Goal: Navigation & Orientation: Find specific page/section

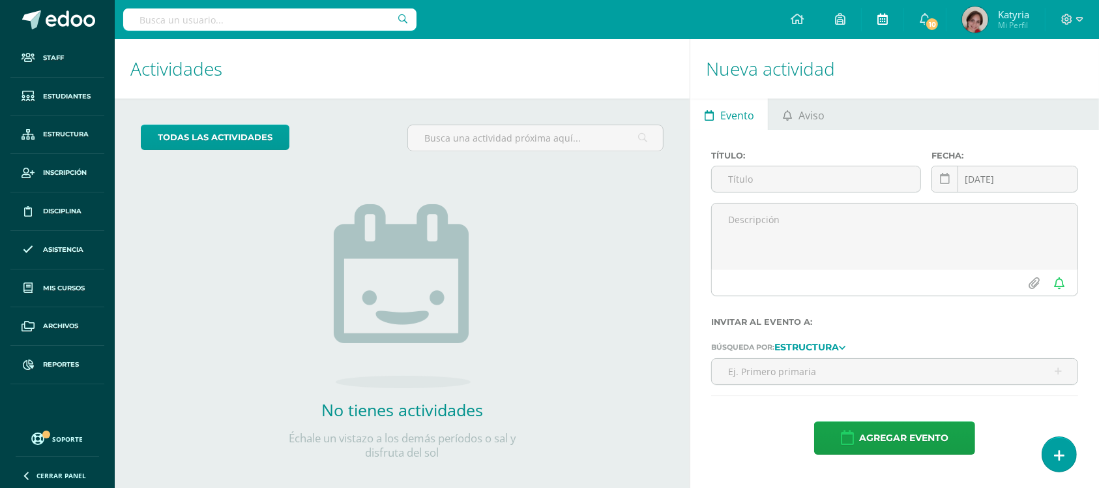
click at [876, 17] on link at bounding box center [883, 19] width 42 height 39
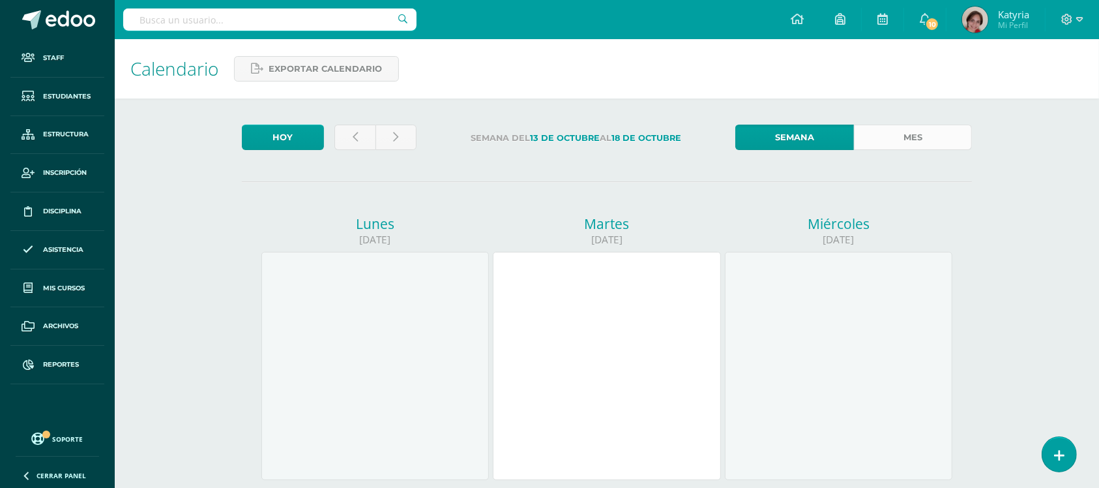
click at [920, 142] on link "Mes" at bounding box center [913, 137] width 118 height 25
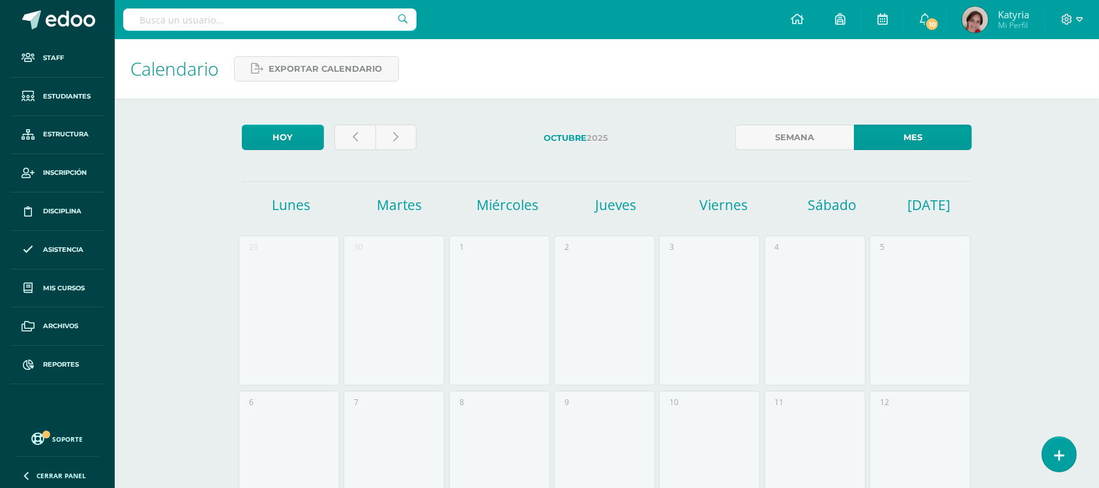
click at [185, 26] on input "text" at bounding box center [269, 19] width 293 height 22
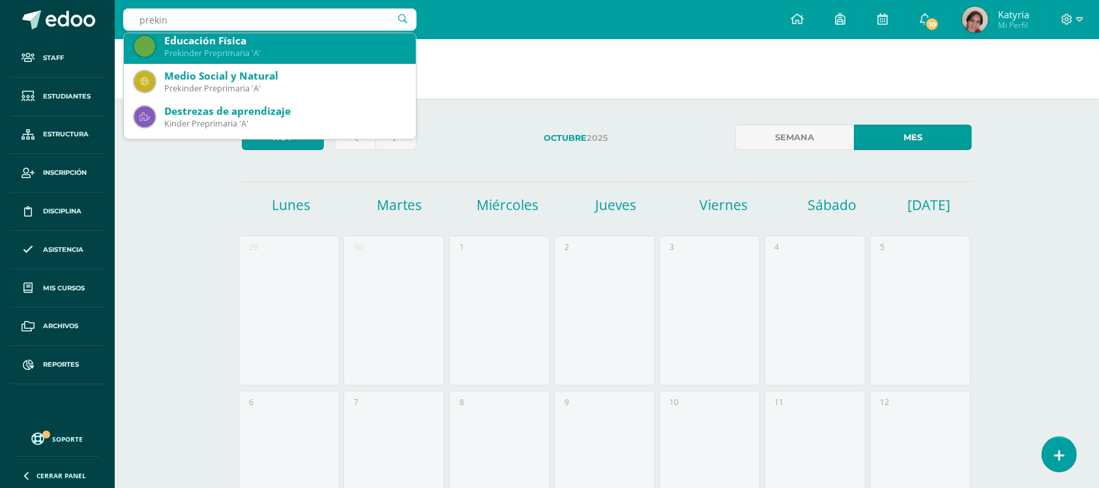
scroll to position [326, 0]
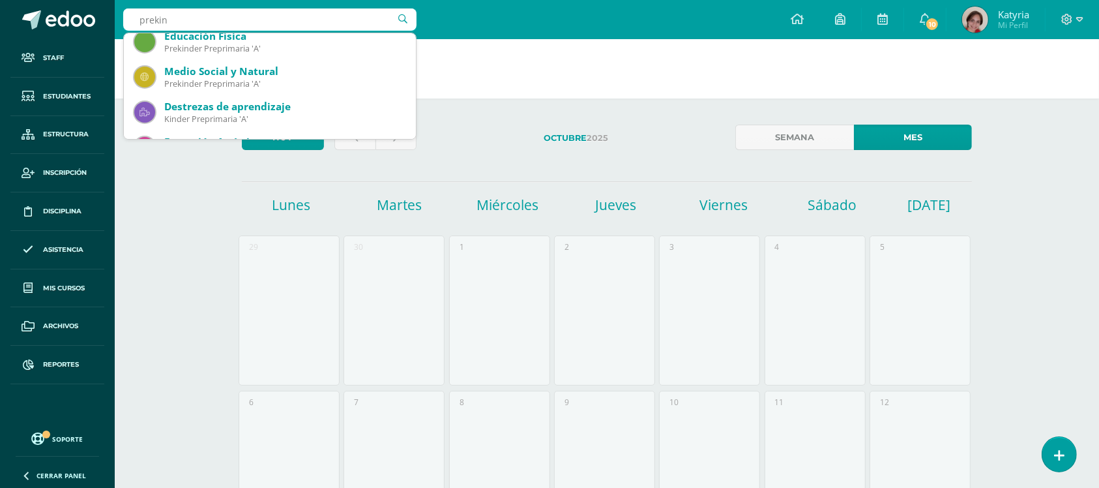
type input "prekin"
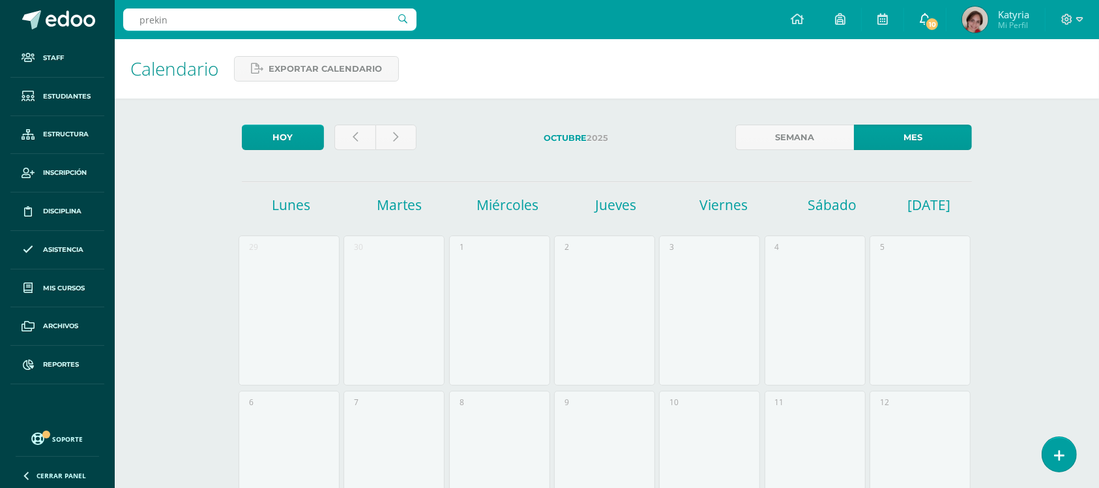
click at [934, 28] on span "10" at bounding box center [932, 24] width 14 height 14
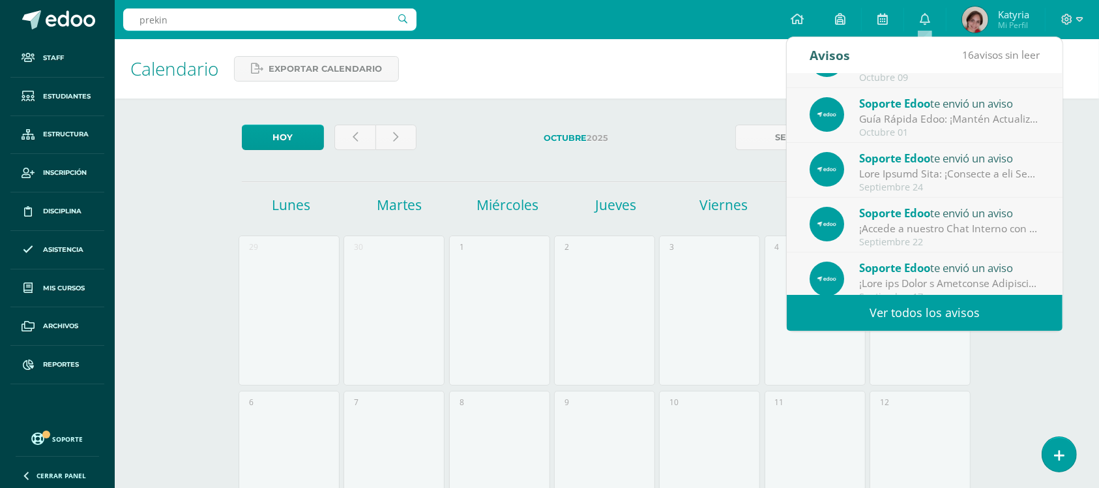
scroll to position [0, 0]
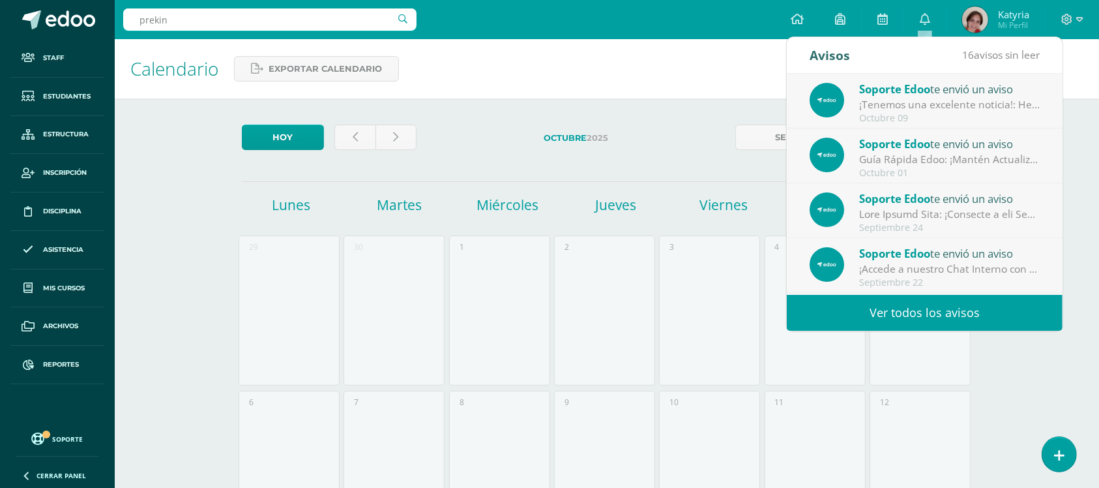
click at [646, 56] on div "Calendario Exportar calendario" at bounding box center [607, 68] width 985 height 59
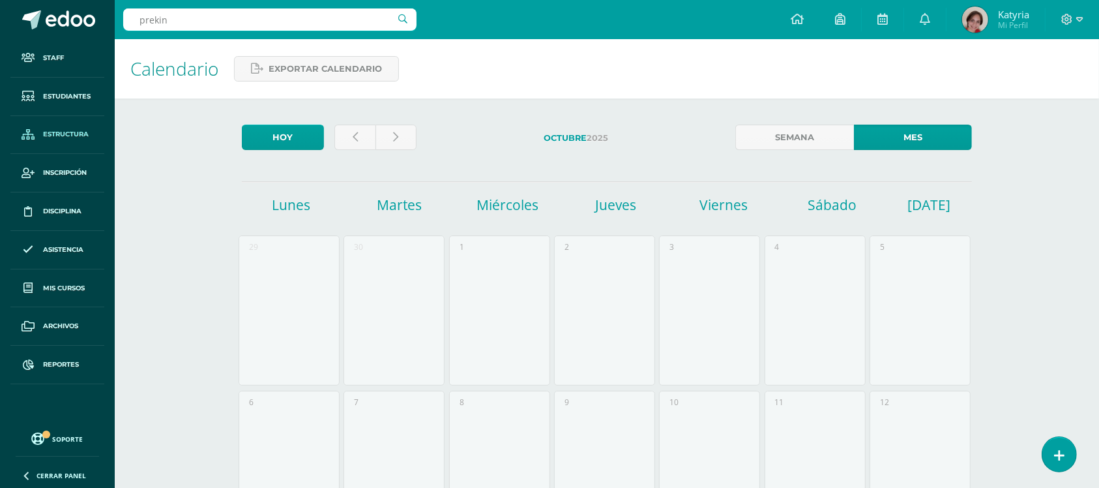
click at [69, 138] on span "Estructura" at bounding box center [66, 134] width 46 height 10
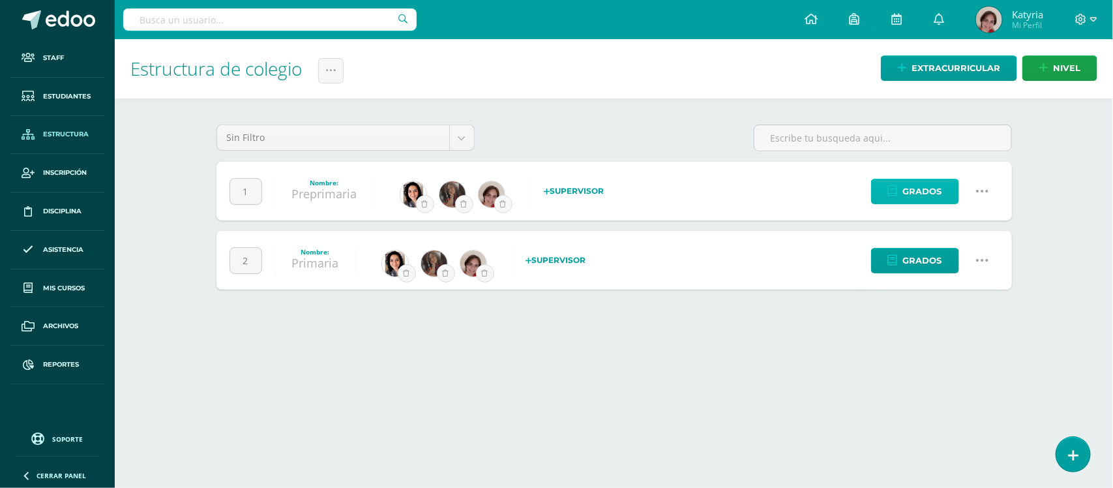
click at [897, 202] on link "Grados" at bounding box center [915, 191] width 88 height 25
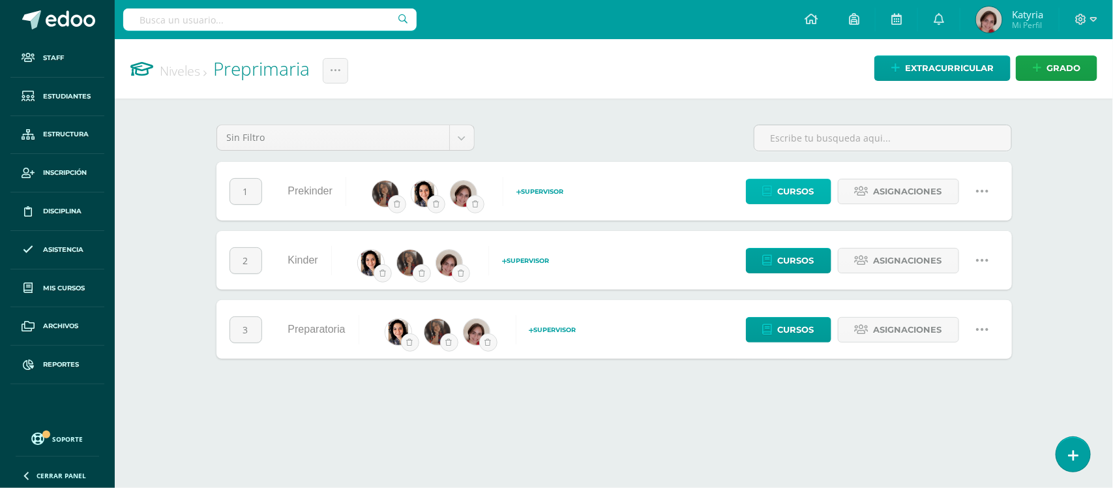
click at [796, 187] on span "Cursos" at bounding box center [796, 191] width 37 height 24
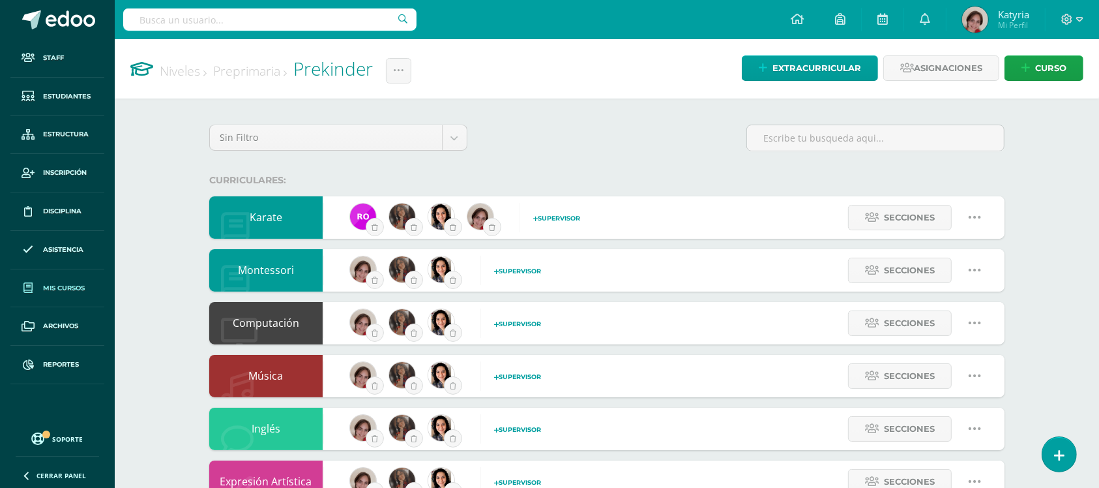
click at [77, 288] on span "Mis cursos" at bounding box center [64, 288] width 42 height 10
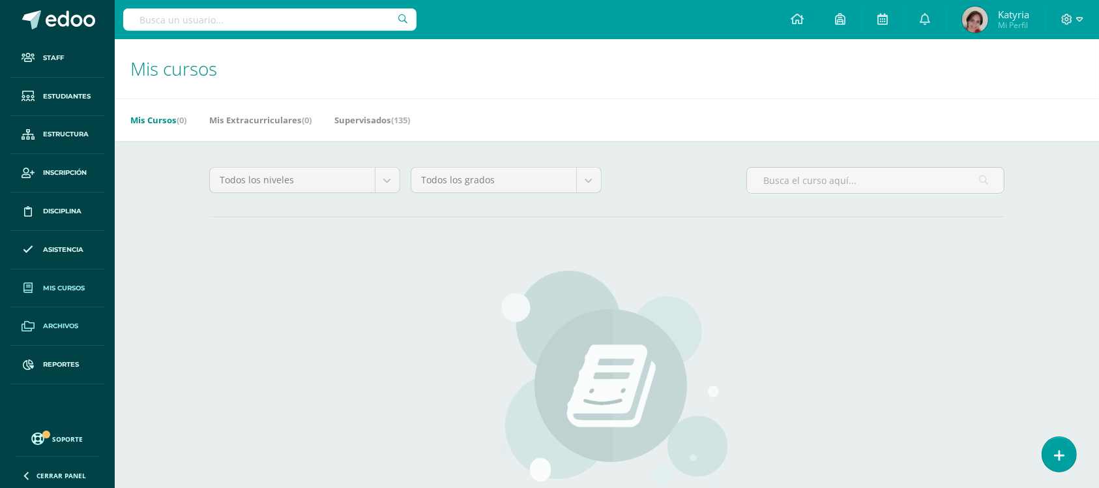
click at [41, 324] on link "Archivos" at bounding box center [57, 326] width 94 height 38
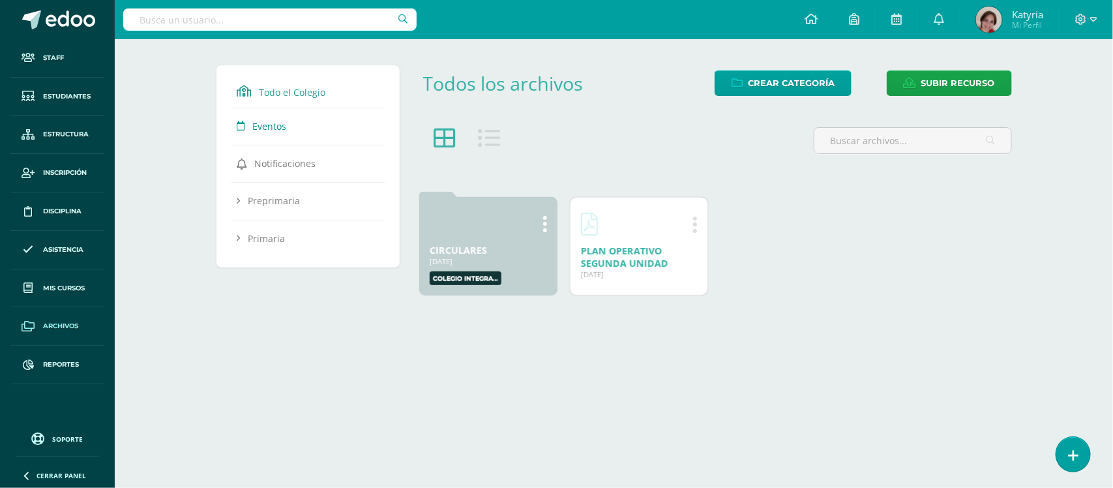
click at [271, 122] on span "Eventos" at bounding box center [269, 126] width 34 height 12
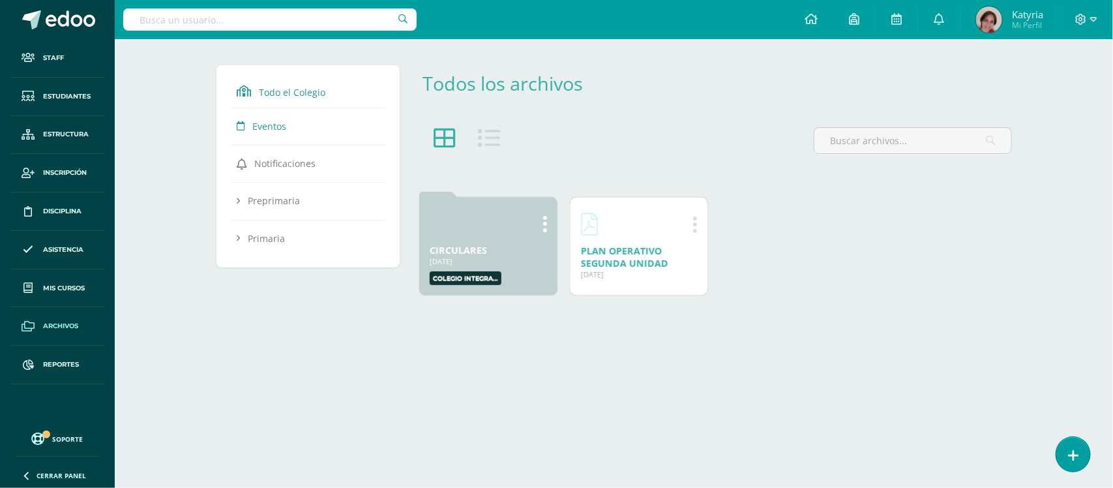
click at [263, 129] on span "Eventos" at bounding box center [269, 126] width 34 height 12
click at [269, 205] on span "Preprimaria" at bounding box center [274, 200] width 52 height 12
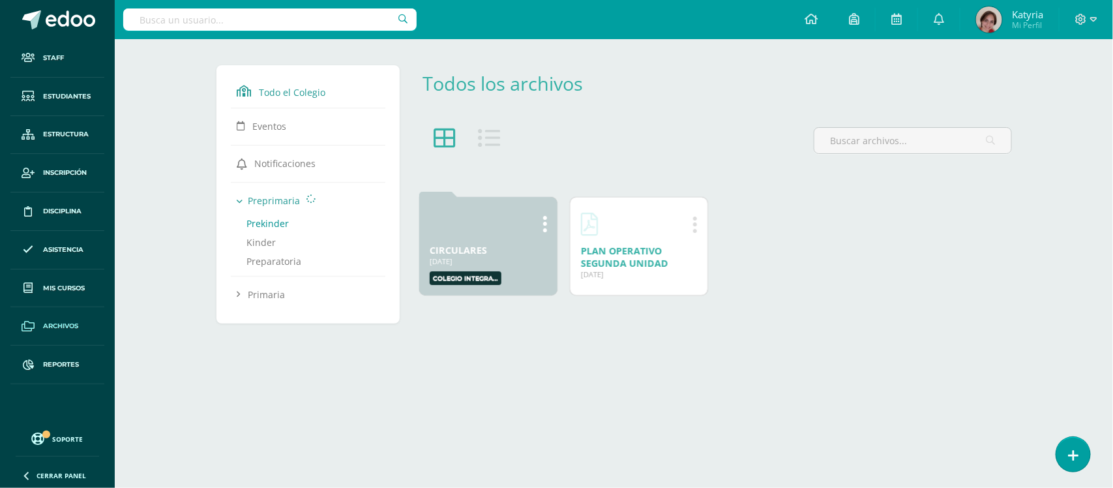
click at [261, 227] on link "Prekinder" at bounding box center [308, 224] width 123 height 19
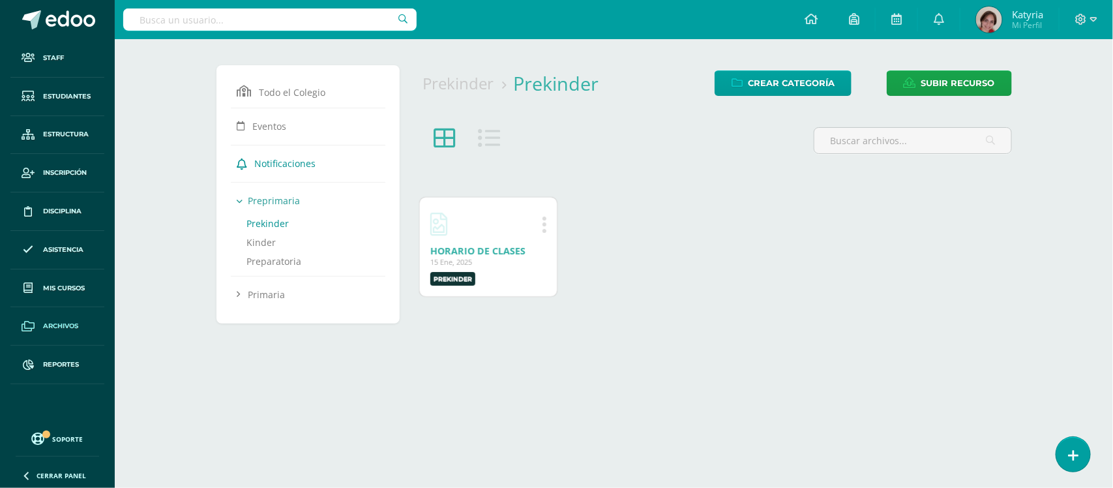
click at [280, 164] on span "Notificaciones" at bounding box center [284, 163] width 61 height 12
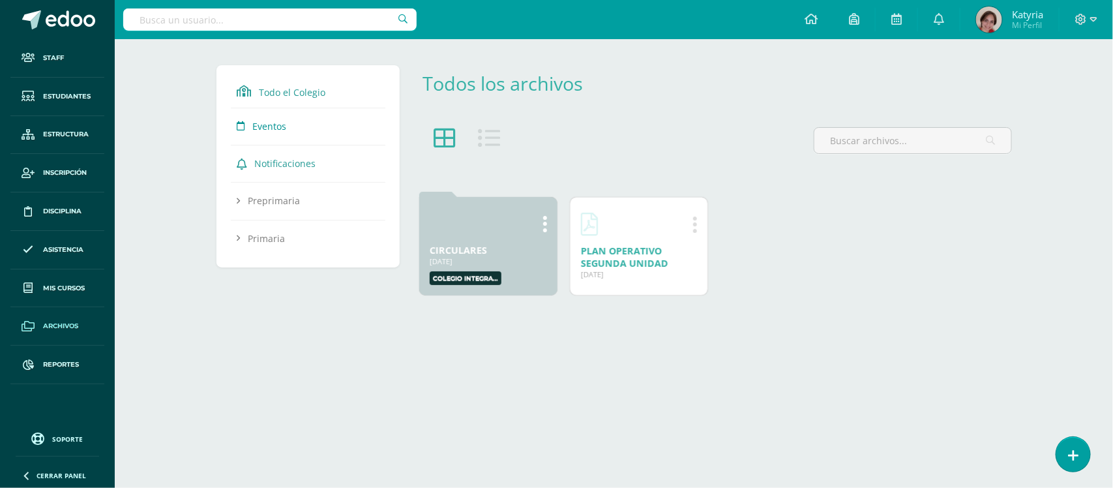
click at [272, 136] on link "Eventos" at bounding box center [308, 125] width 142 height 23
click at [942, 22] on icon at bounding box center [939, 19] width 10 height 12
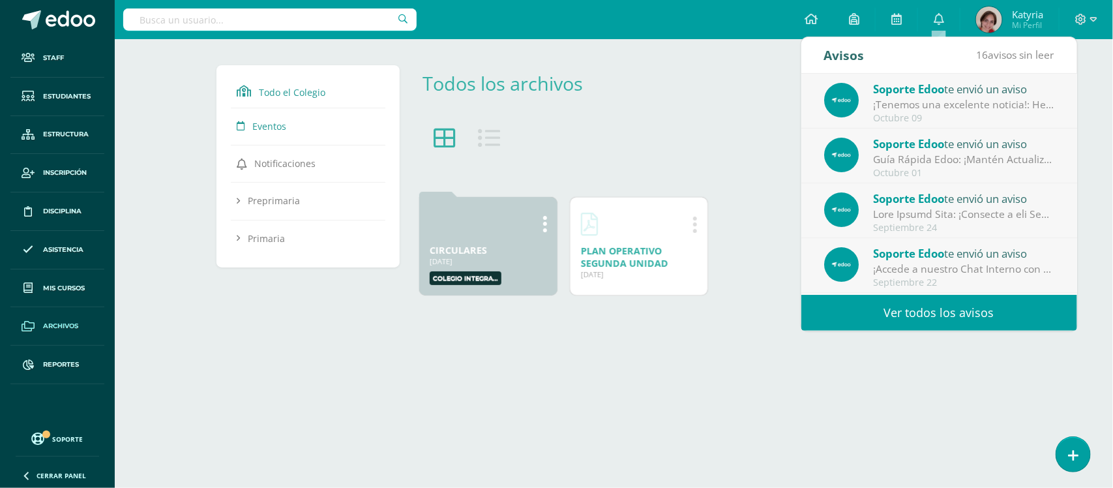
click at [897, 318] on link "Ver todos los avisos" at bounding box center [939, 313] width 276 height 36
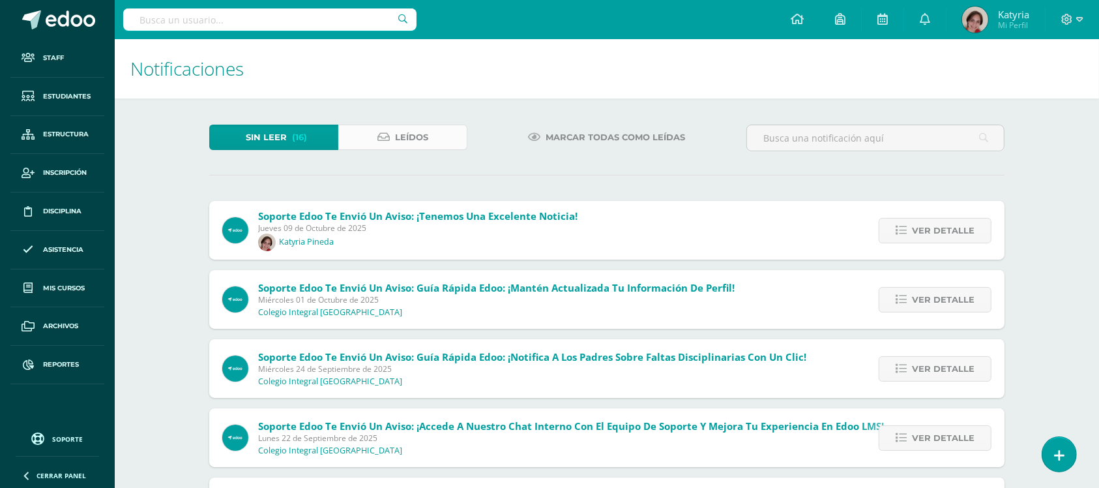
click at [434, 137] on link "Leídos" at bounding box center [402, 137] width 129 height 25
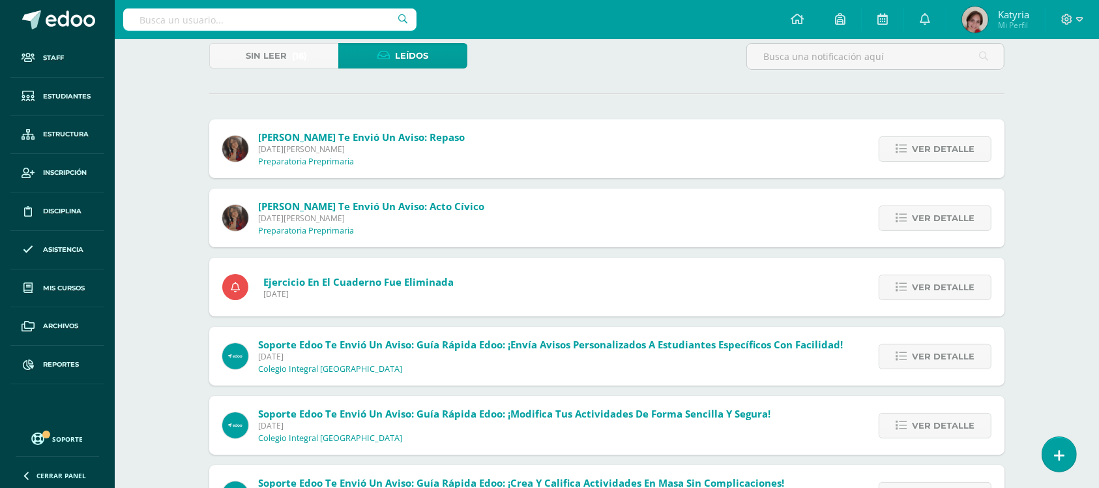
scroll to position [163, 0]
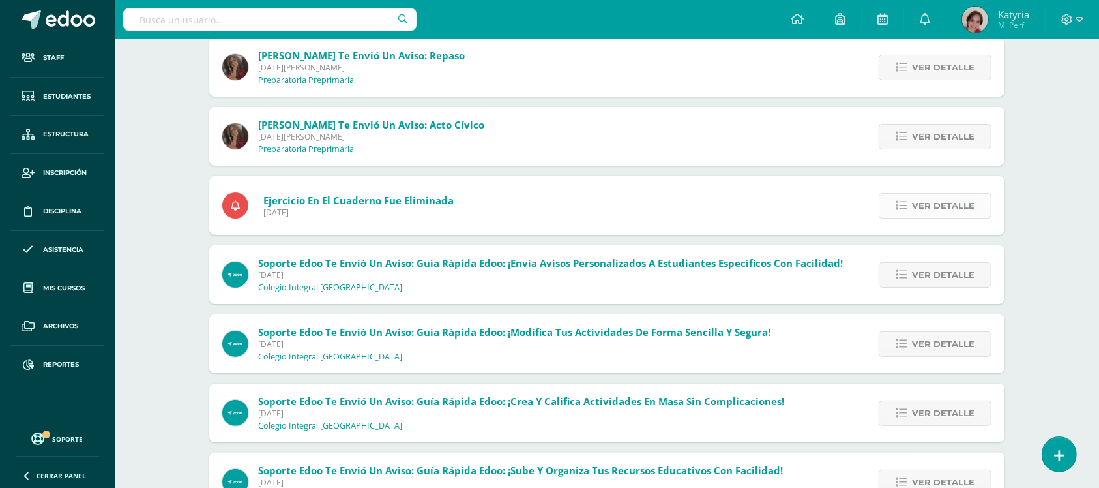
click at [952, 204] on span "Ver detalle" at bounding box center [943, 206] width 63 height 24
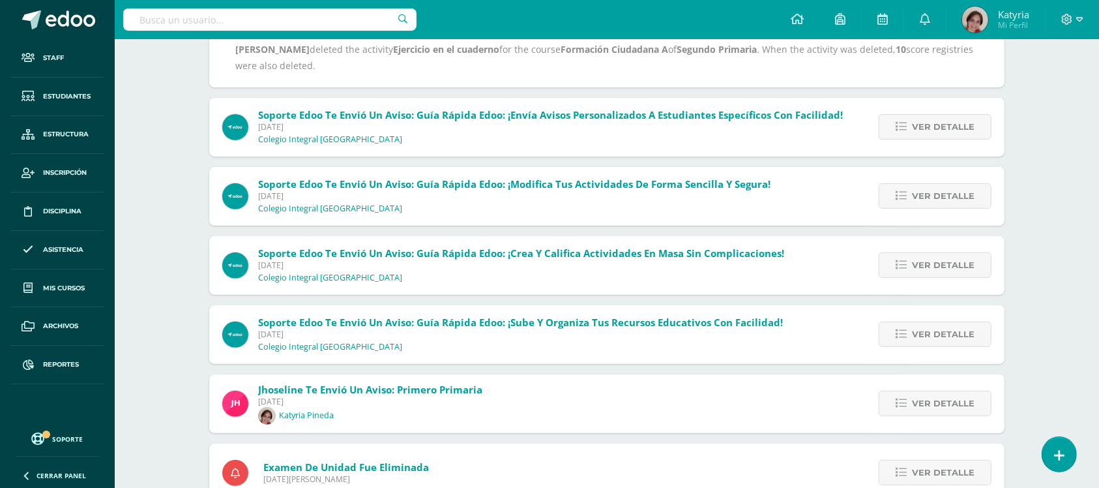
scroll to position [408, 0]
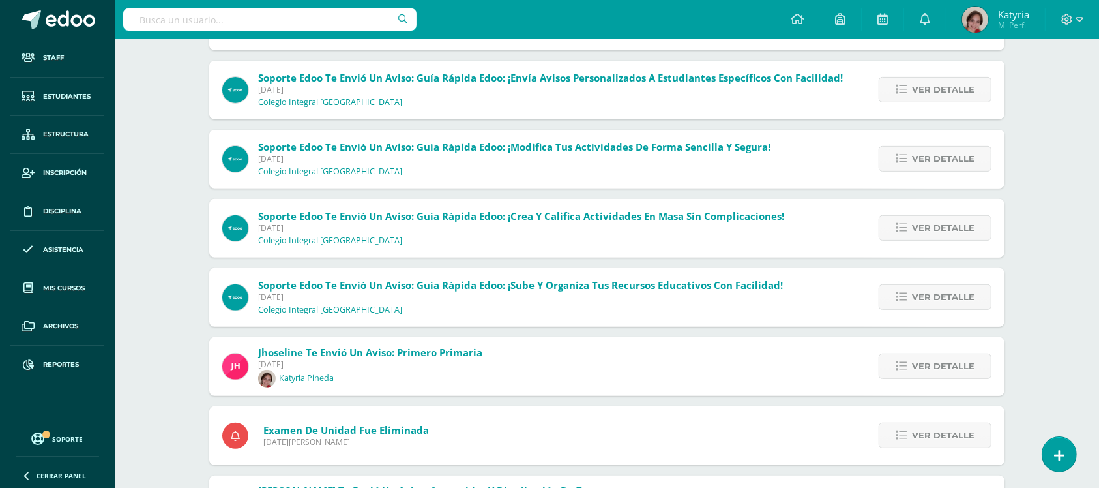
click at [174, 295] on div "Notificaciones Sin leer (16) Leídos [PERSON_NAME] te envió un aviso: repaso [DA…" at bounding box center [607, 118] width 985 height 972
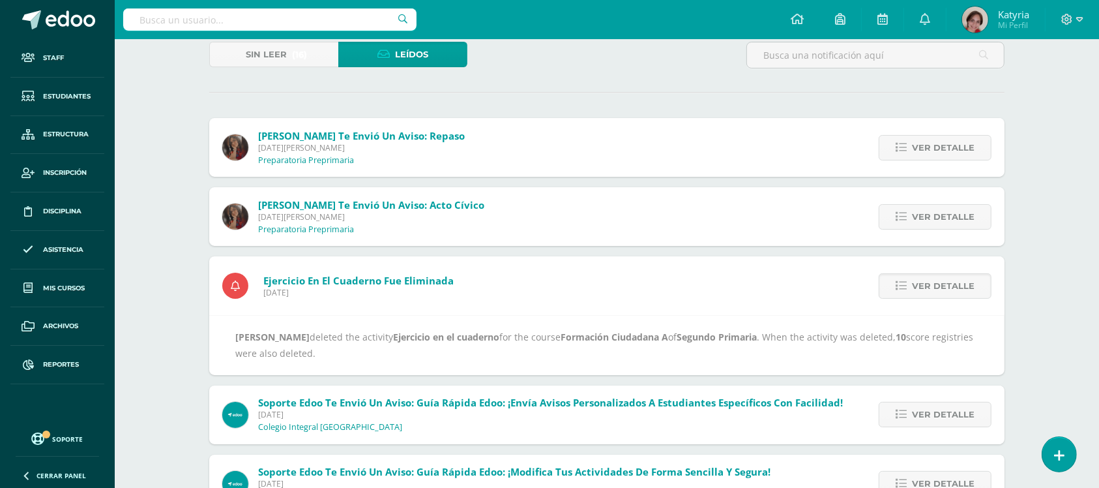
scroll to position [0, 0]
